Goal: Task Accomplishment & Management: Manage account settings

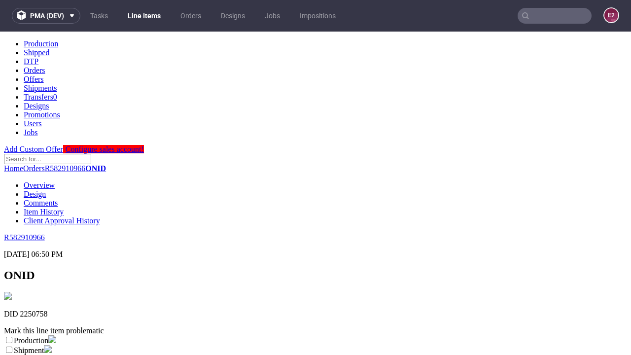
scroll to position [174, 0]
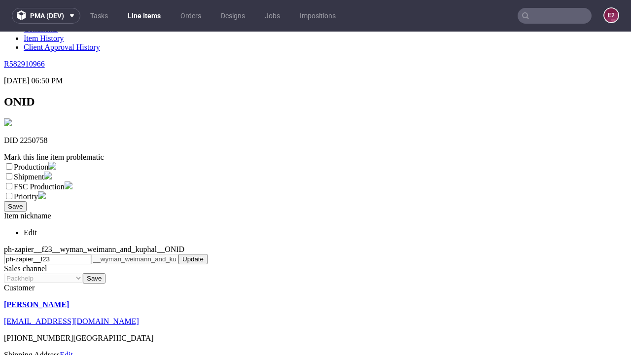
select select "dtp_ca_needed"
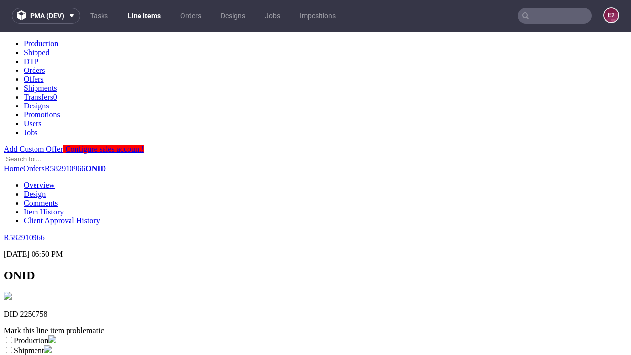
scroll to position [0, 0]
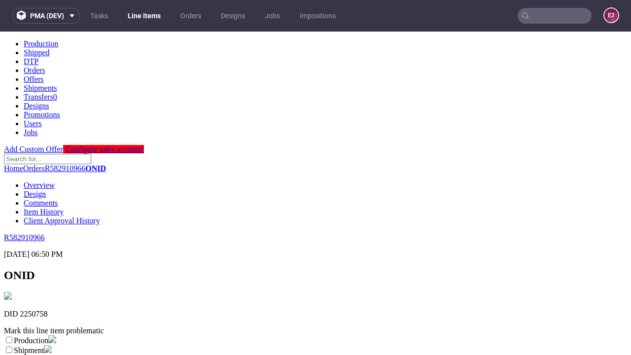
checkbox input "true"
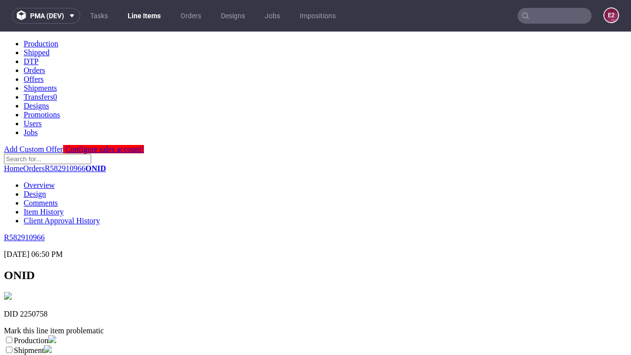
scroll to position [9, 0]
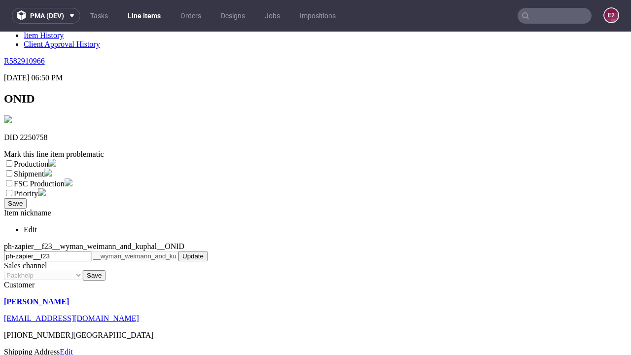
type textarea "test"
